Goal: Task Accomplishment & Management: Manage account settings

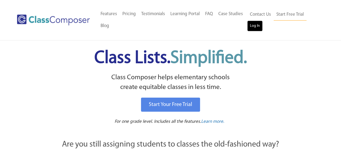
click at [258, 24] on link "Log In" at bounding box center [254, 25] width 15 height 11
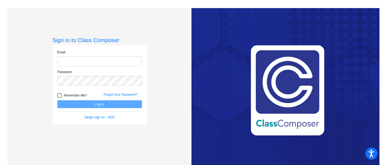
type input "[PERSON_NAME][EMAIL_ADDRESS][PERSON_NAME][DOMAIN_NAME]"
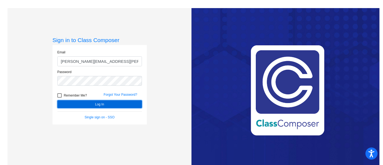
click at [99, 104] on button "Log In" at bounding box center [99, 104] width 85 height 8
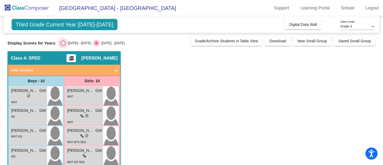
click at [61, 42] on div "Select an option" at bounding box center [62, 42] width 5 height 5
click at [63, 46] on input "2024 - 2025" at bounding box center [63, 46] width 0 height 0
radio input "true"
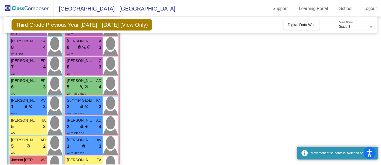
scroll to position [129, 0]
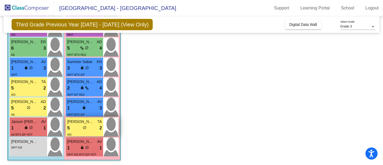
click at [92, 125] on div "5 lock do_not_disturb_alt 2" at bounding box center [84, 128] width 35 height 7
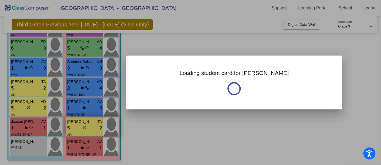
click at [92, 125] on div at bounding box center [190, 82] width 381 height 165
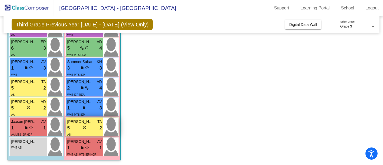
click at [92, 125] on div "5 lock do_not_disturb_alt 2" at bounding box center [84, 128] width 35 height 7
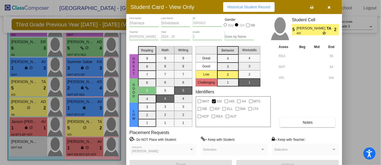
click at [25, 101] on div at bounding box center [190, 82] width 381 height 165
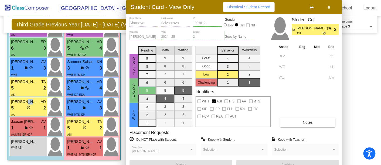
click at [25, 101] on span "Josiah Hall" at bounding box center [24, 102] width 27 height 6
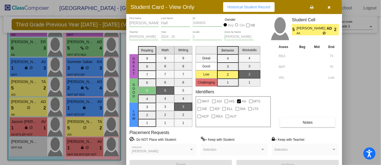
click at [24, 82] on div at bounding box center [190, 82] width 381 height 165
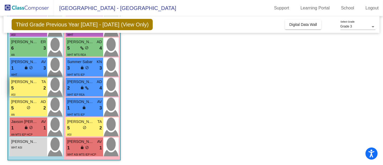
click at [25, 83] on span "Ghouse Pasha Shaik" at bounding box center [24, 82] width 27 height 6
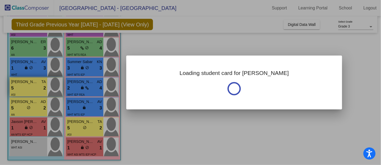
click at [25, 83] on div at bounding box center [190, 82] width 381 height 165
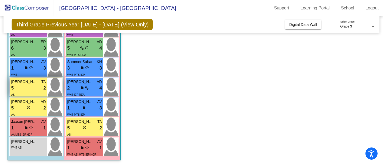
click at [25, 83] on span "Ghouse Pasha Shaik" at bounding box center [24, 82] width 27 height 6
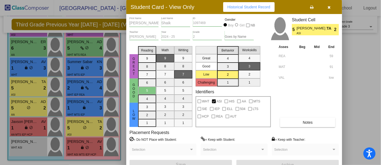
click at [80, 124] on div at bounding box center [190, 82] width 381 height 165
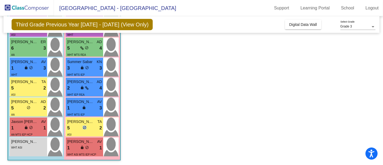
click at [80, 125] on div "5 lock do_not_disturb_alt 2" at bounding box center [84, 128] width 35 height 7
